Goal: Task Accomplishment & Management: Manage account settings

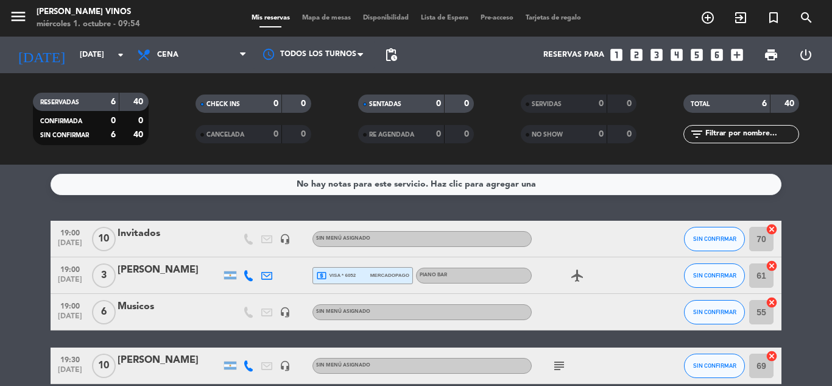
click at [159, 360] on div "[PERSON_NAME]" at bounding box center [170, 360] width 104 height 16
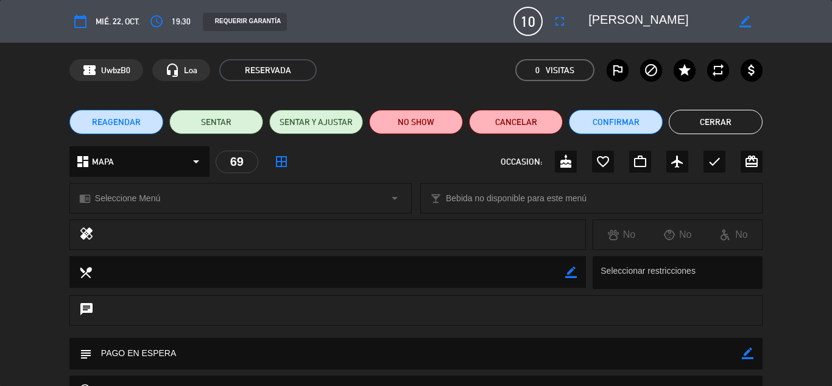
scroll to position [49, 0]
click at [0, 235] on div "healing No No No" at bounding box center [416, 237] width 832 height 37
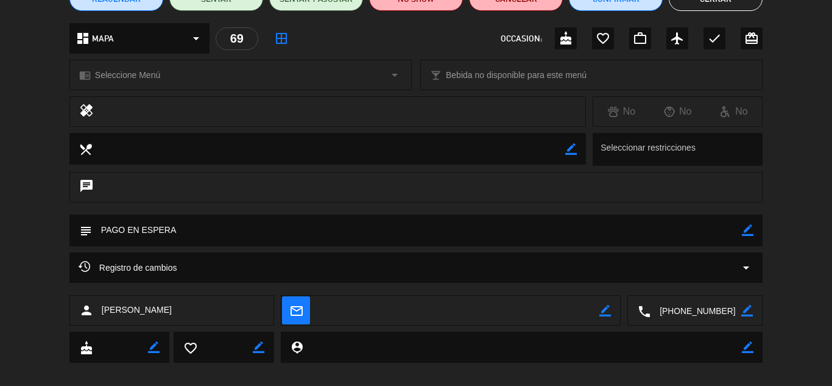
scroll to position [136, 0]
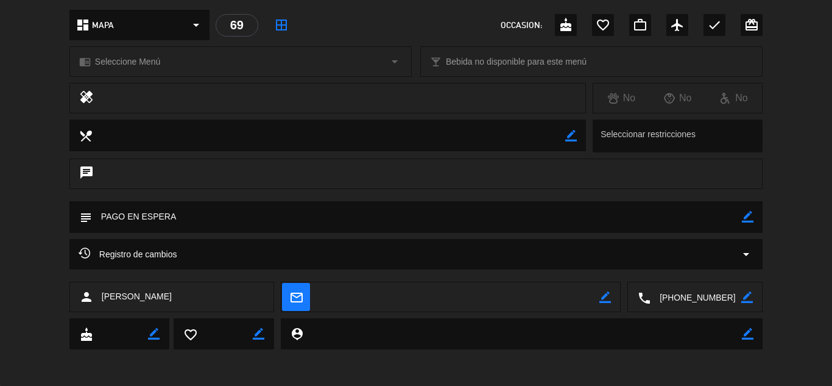
click at [376, 300] on textarea at bounding box center [459, 297] width 281 height 30
click at [600, 302] on icon "border_color" at bounding box center [605, 297] width 12 height 12
click at [526, 303] on textarea at bounding box center [459, 297] width 281 height 30
type textarea "C"
type textarea "camilacabrerazavala@gmail.com"
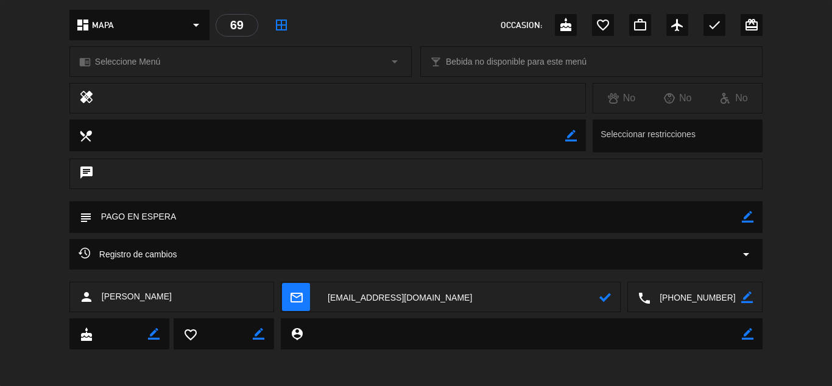
click at [602, 295] on icon at bounding box center [605, 297] width 12 height 12
click at [796, 184] on div "chat" at bounding box center [416, 179] width 832 height 43
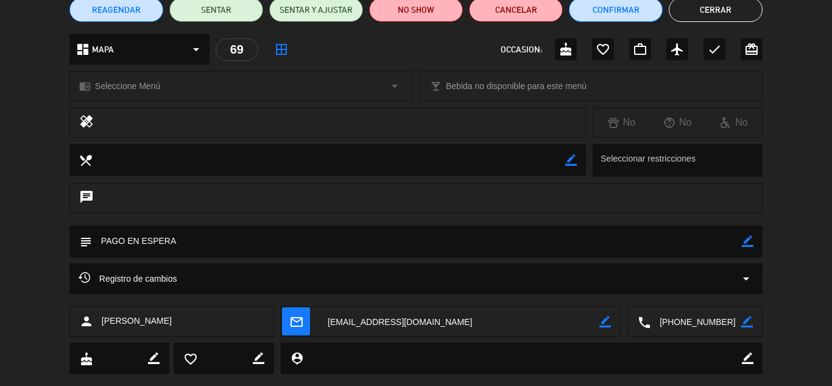
scroll to position [0, 0]
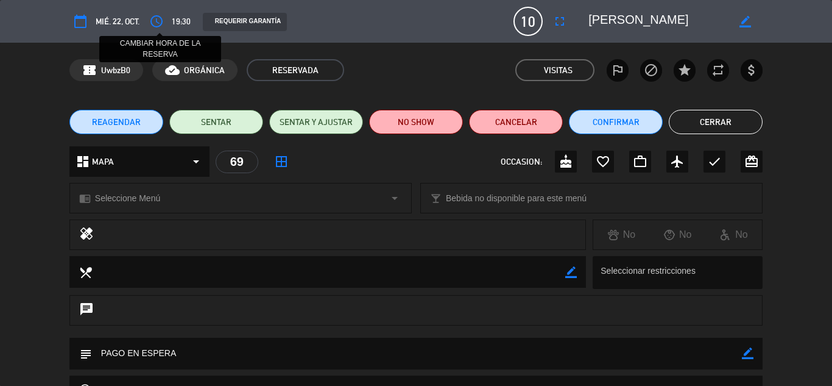
click at [157, 19] on icon "access_time" at bounding box center [156, 21] width 15 height 15
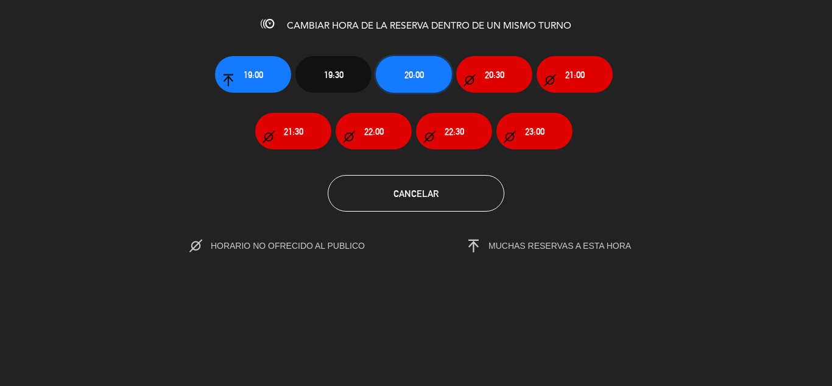
click at [407, 82] on button "20:00" at bounding box center [414, 74] width 76 height 37
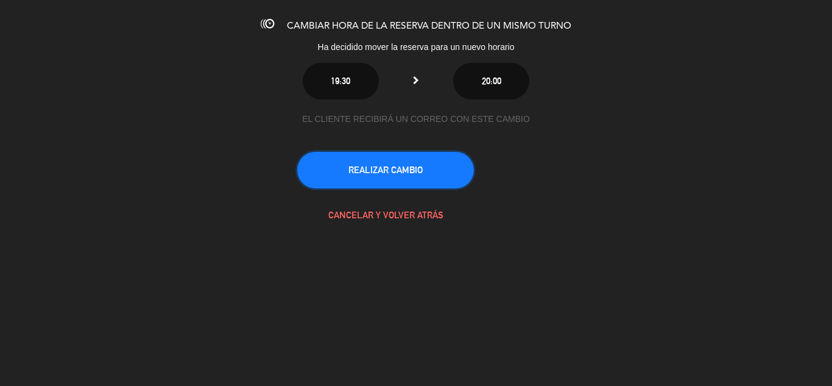
click at [415, 182] on button "REALIZAR CAMBIO" at bounding box center [385, 170] width 177 height 37
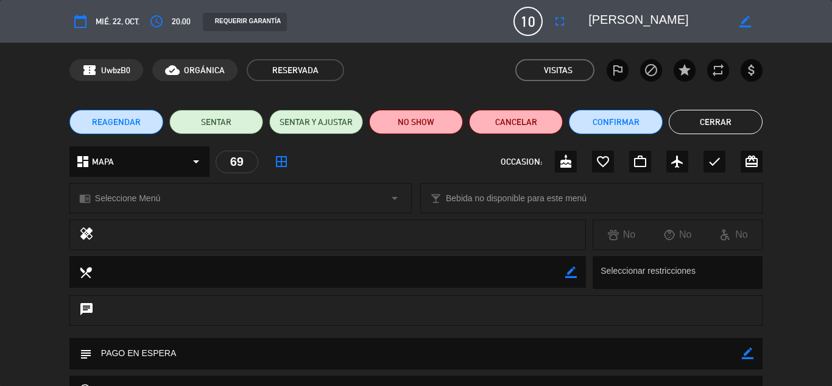
click at [704, 127] on button "Cerrar" at bounding box center [716, 122] width 94 height 24
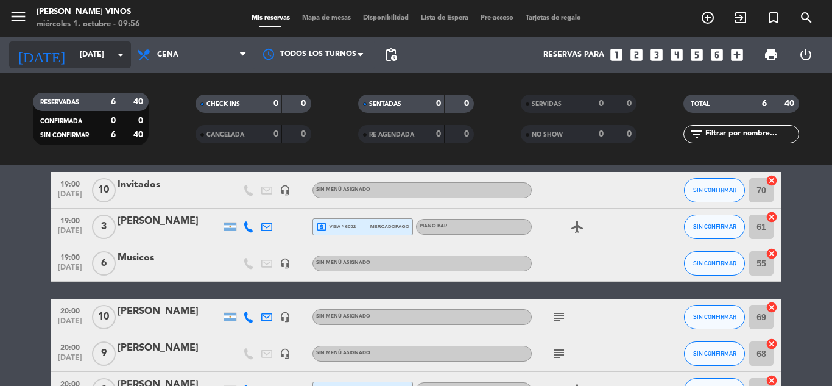
click at [76, 57] on input "mié. 22 oct." at bounding box center [125, 54] width 103 height 21
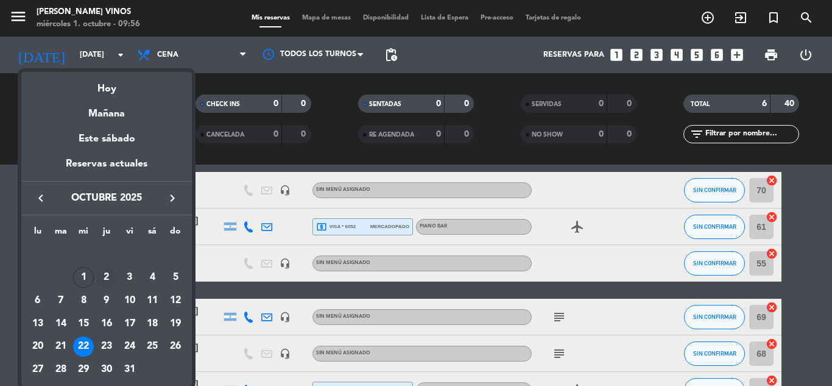
click at [113, 274] on div "2" at bounding box center [106, 277] width 21 height 21
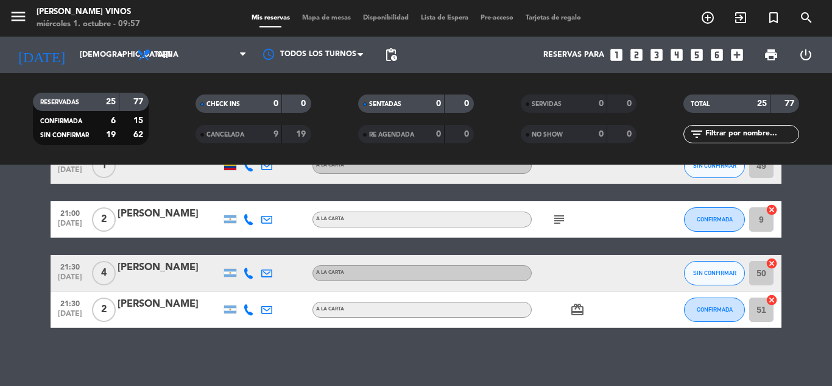
scroll to position [895, 0]
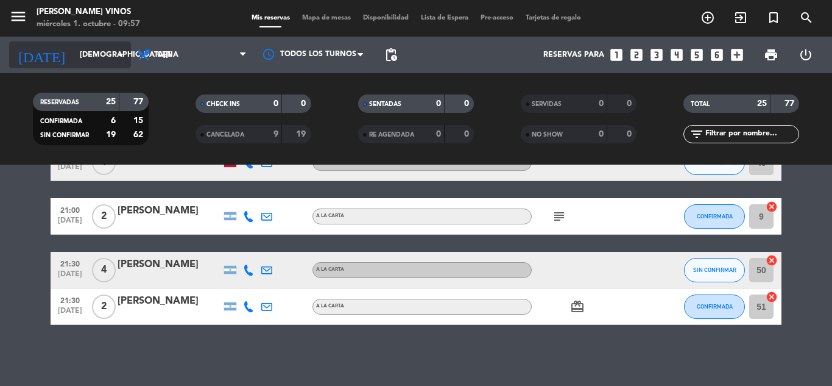
click at [74, 60] on input "jue. 2 oct." at bounding box center [125, 54] width 103 height 21
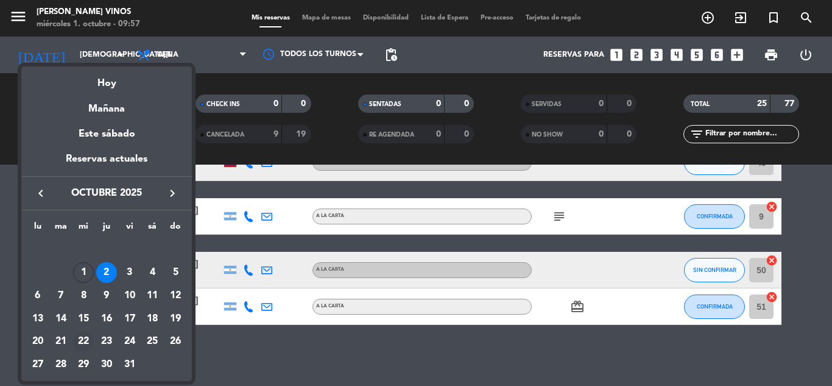
click at [85, 342] on div "22" at bounding box center [83, 341] width 21 height 21
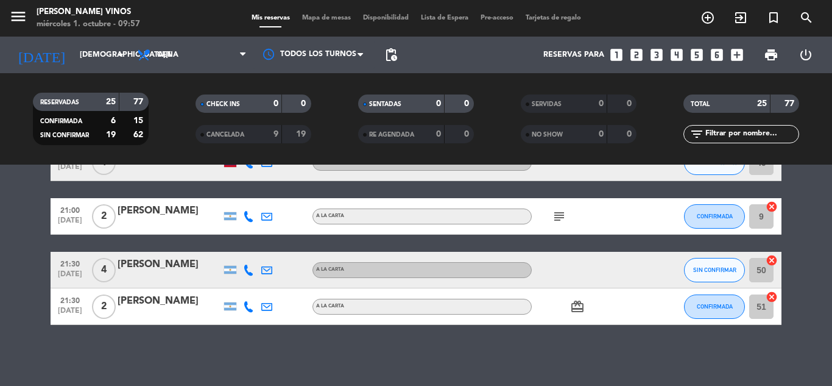
type input "mié. 22 oct."
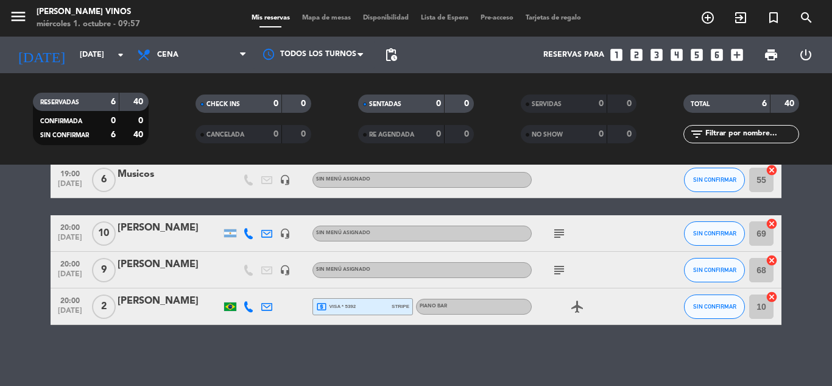
click at [30, 202] on bookings-row "19:00 oct. 22 10 Invitados headset_mic Sin menú asignado SIN CONFIRMAR 70 cance…" at bounding box center [416, 206] width 832 height 236
click at [140, 237] on div at bounding box center [170, 241] width 104 height 10
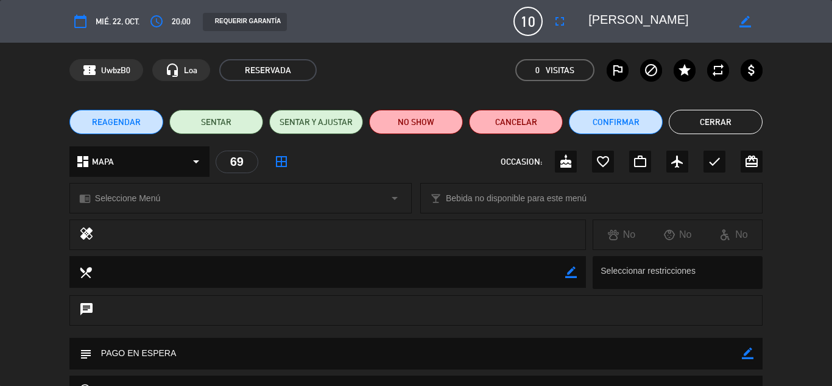
click at [570, 277] on icon "border_color" at bounding box center [571, 272] width 12 height 12
click at [500, 274] on textarea at bounding box center [328, 271] width 473 height 31
click at [484, 355] on textarea at bounding box center [417, 352] width 650 height 31
click at [746, 353] on icon "border_color" at bounding box center [748, 353] width 12 height 12
type textarea "PAGO"
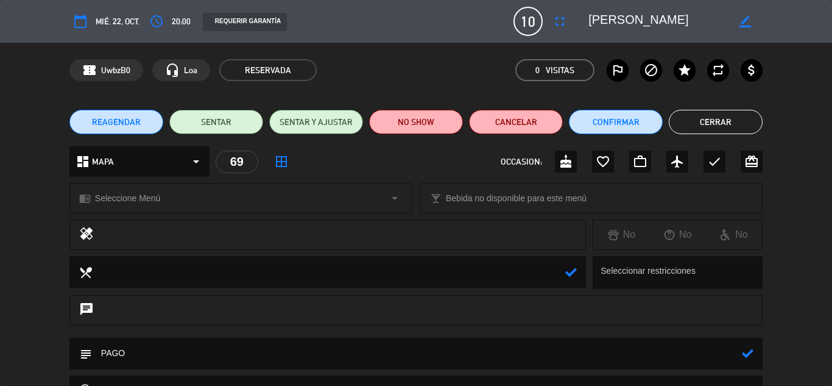
click at [743, 350] on icon at bounding box center [748, 353] width 12 height 12
click at [713, 120] on button "Cerrar" at bounding box center [716, 122] width 94 height 24
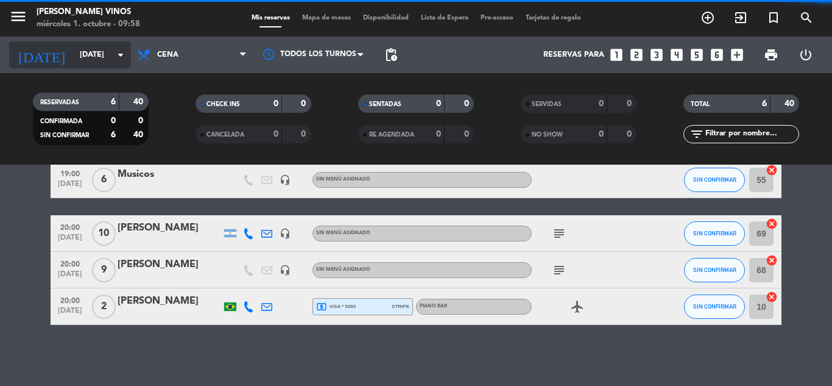
click at [91, 57] on input "mié. 22 oct." at bounding box center [125, 54] width 103 height 21
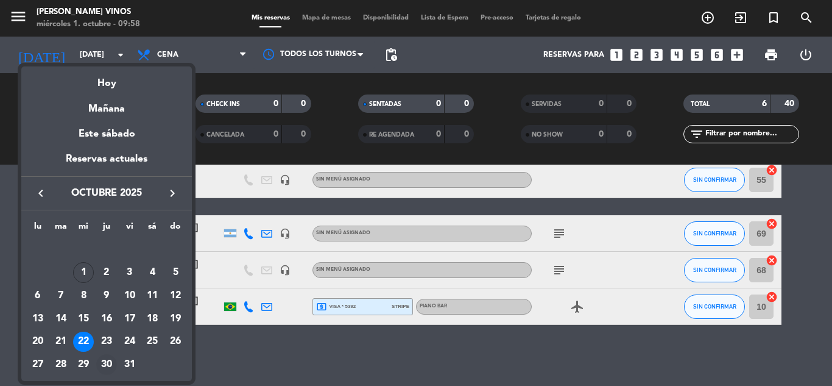
click at [105, 366] on div "30" at bounding box center [106, 364] width 21 height 21
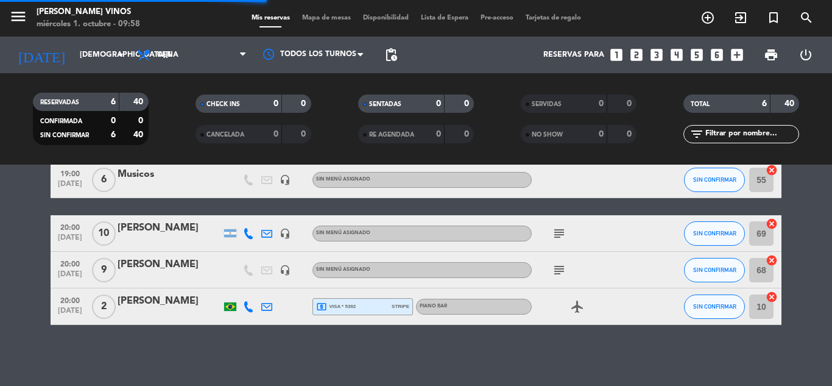
scroll to position [0, 0]
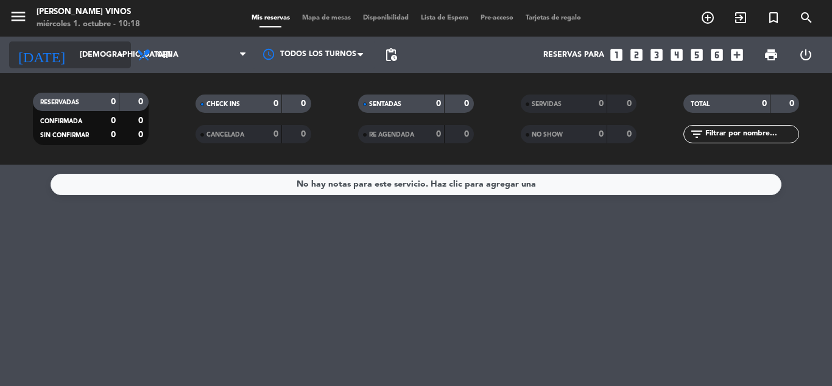
click at [74, 49] on input "jue. 30 oct." at bounding box center [125, 54] width 103 height 21
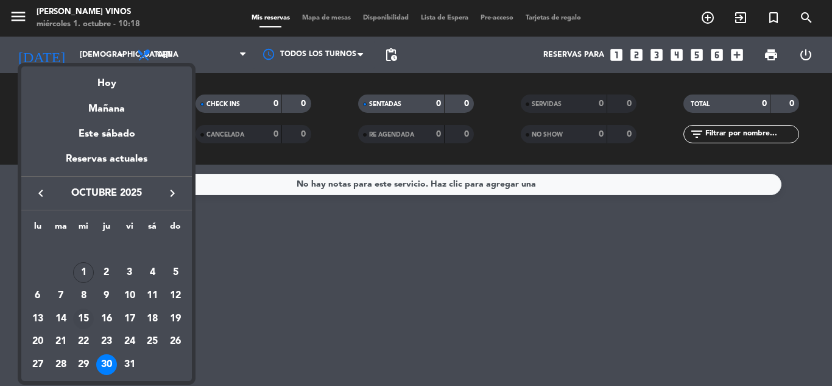
click at [82, 316] on div "15" at bounding box center [83, 318] width 21 height 21
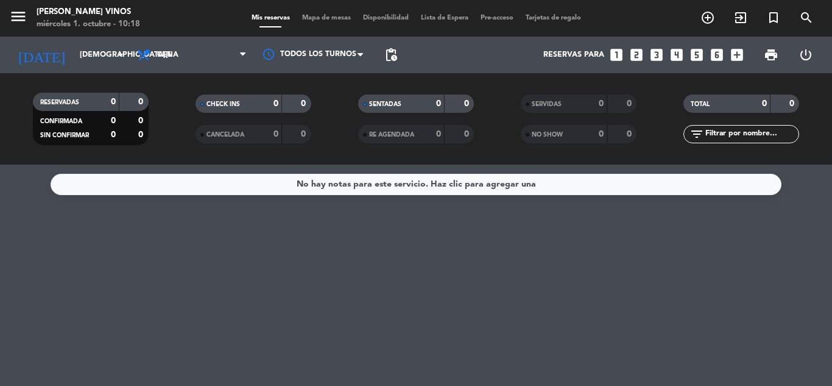
type input "[DATE]"
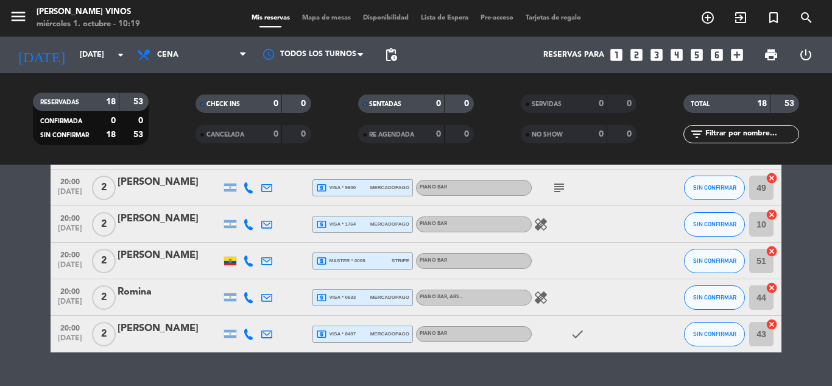
scroll to position [536, 0]
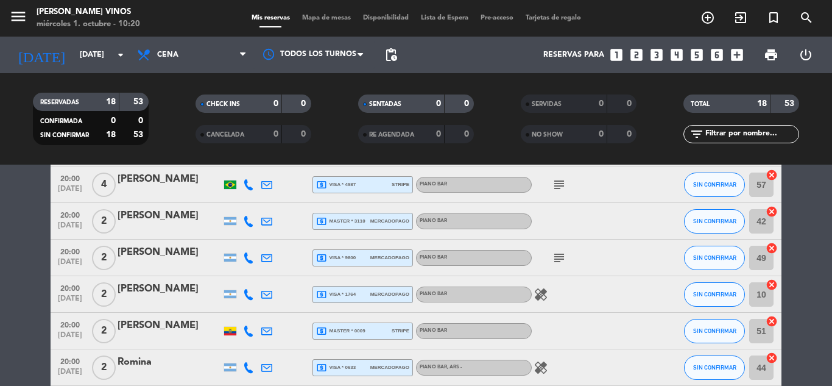
scroll to position [466, 0]
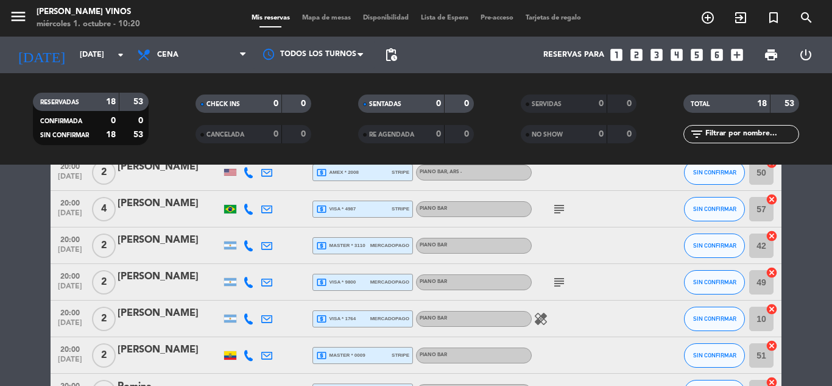
click at [559, 281] on icon "subject" at bounding box center [559, 282] width 15 height 15
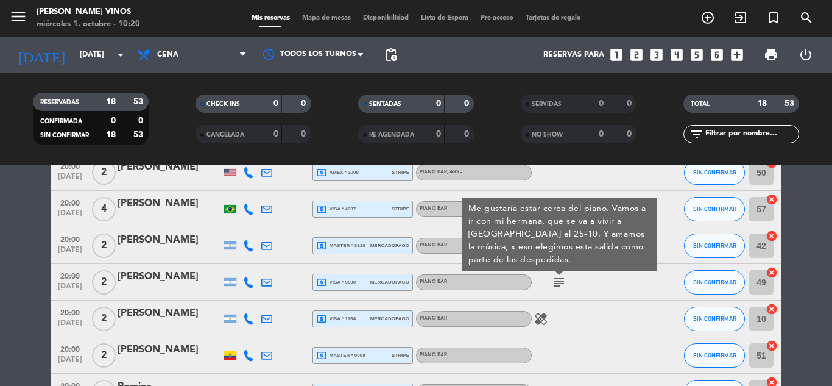
click at [618, 320] on div "healing" at bounding box center [587, 318] width 110 height 36
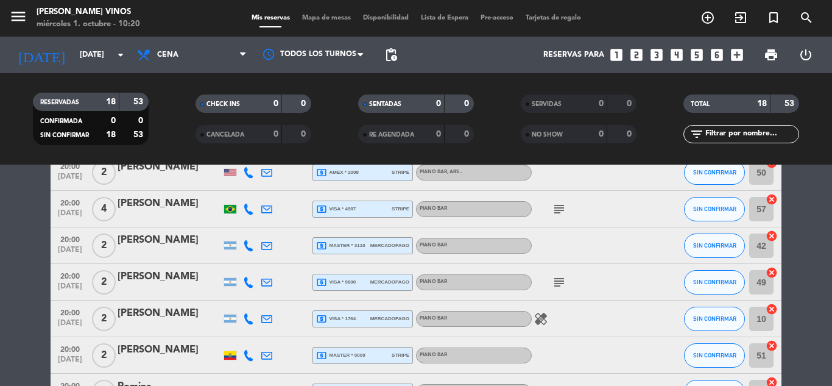
click at [546, 316] on icon "healing" at bounding box center [541, 318] width 15 height 15
click at [565, 210] on icon "subject" at bounding box center [559, 209] width 15 height 15
click at [598, 250] on div at bounding box center [587, 245] width 110 height 36
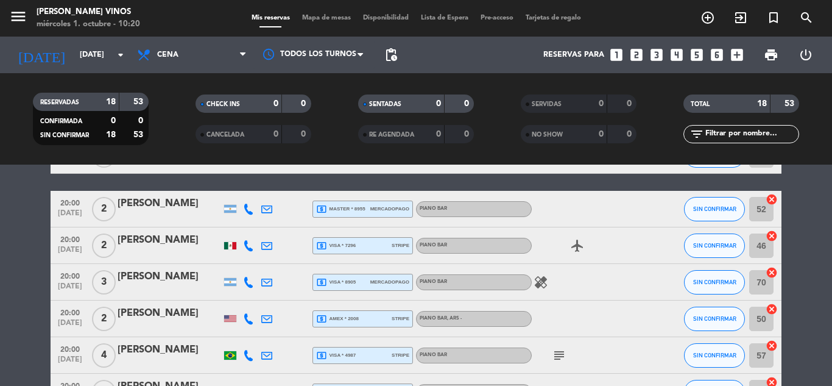
scroll to position [295, 0]
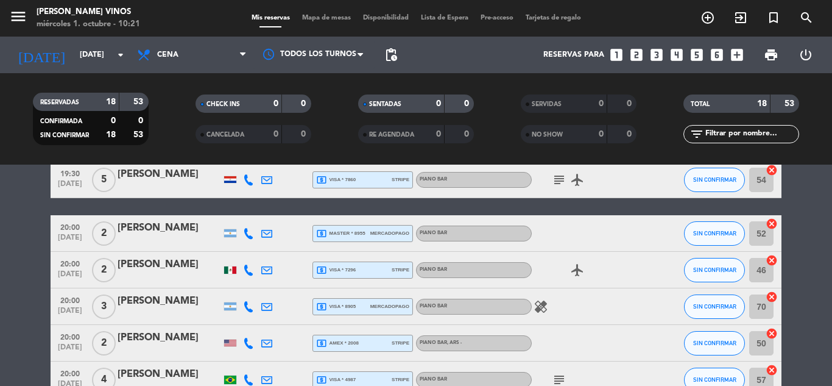
click at [578, 268] on icon "airplanemode_active" at bounding box center [577, 270] width 15 height 15
click at [563, 184] on span "subject" at bounding box center [559, 179] width 18 height 15
click at [563, 184] on icon "subject" at bounding box center [559, 179] width 15 height 15
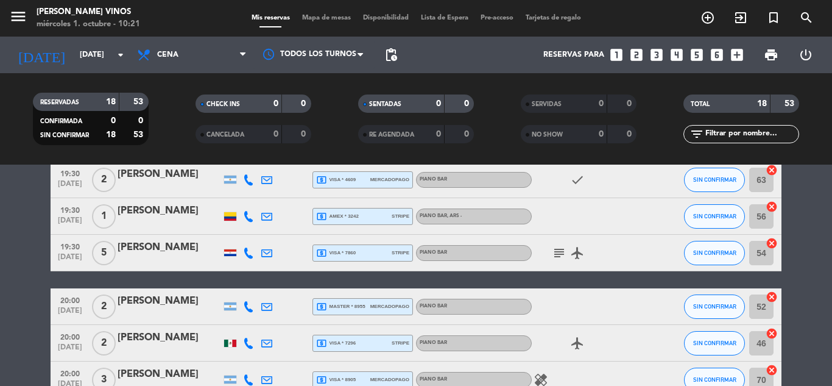
scroll to position [198, 0]
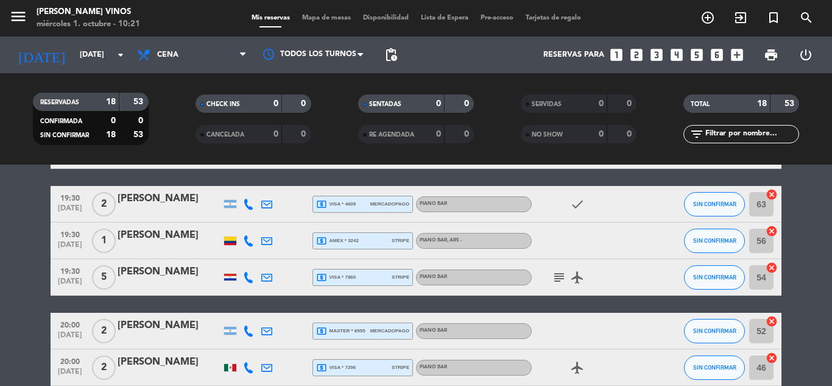
click at [558, 275] on icon "subject" at bounding box center [559, 277] width 15 height 15
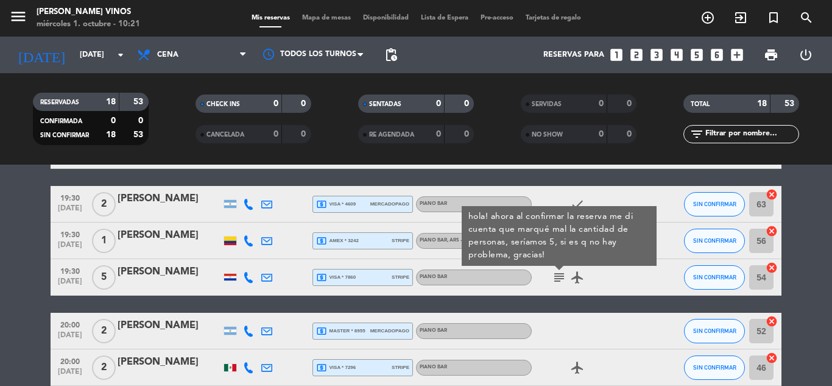
click at [633, 288] on div "subject hola! ahora al confirmar la reserva me di cuenta que marqué mal la cant…" at bounding box center [587, 277] width 110 height 36
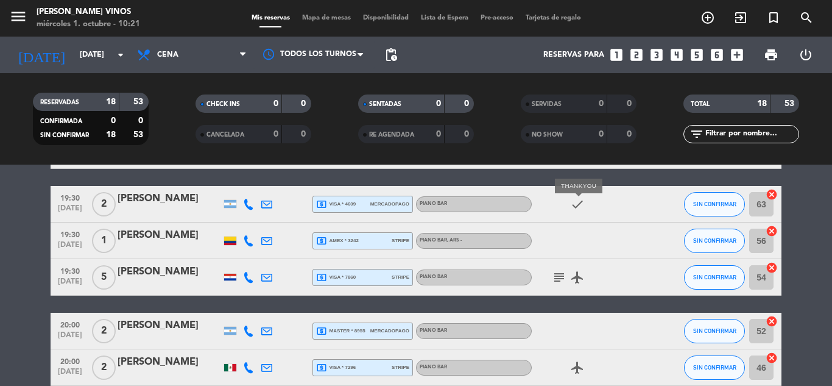
click at [573, 197] on icon "check" at bounding box center [577, 204] width 15 height 15
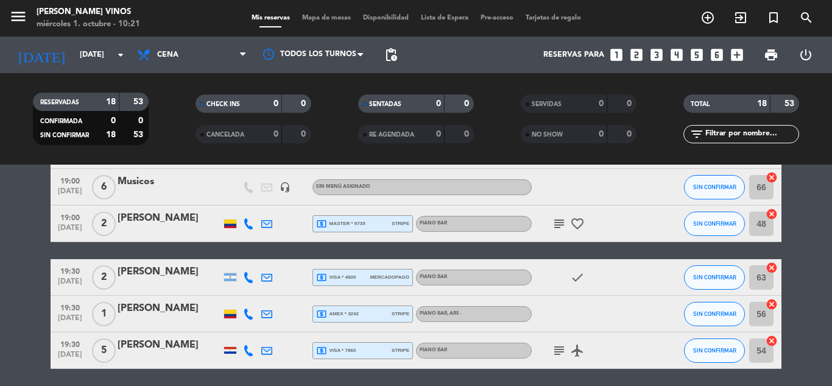
scroll to position [149, 0]
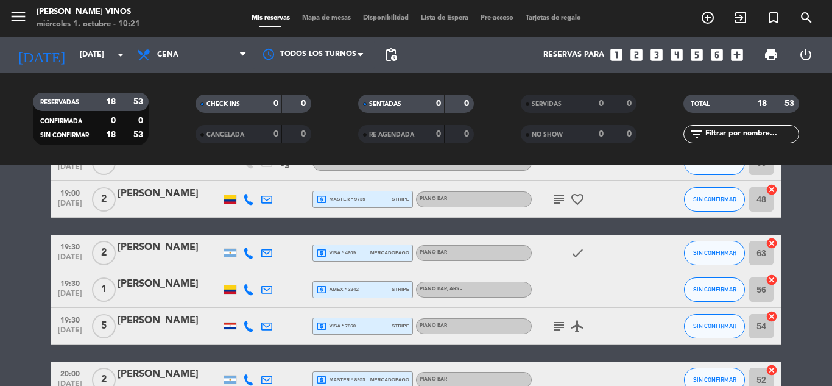
click at [559, 202] on icon "subject" at bounding box center [559, 199] width 15 height 15
